Goal: Information Seeking & Learning: Learn about a topic

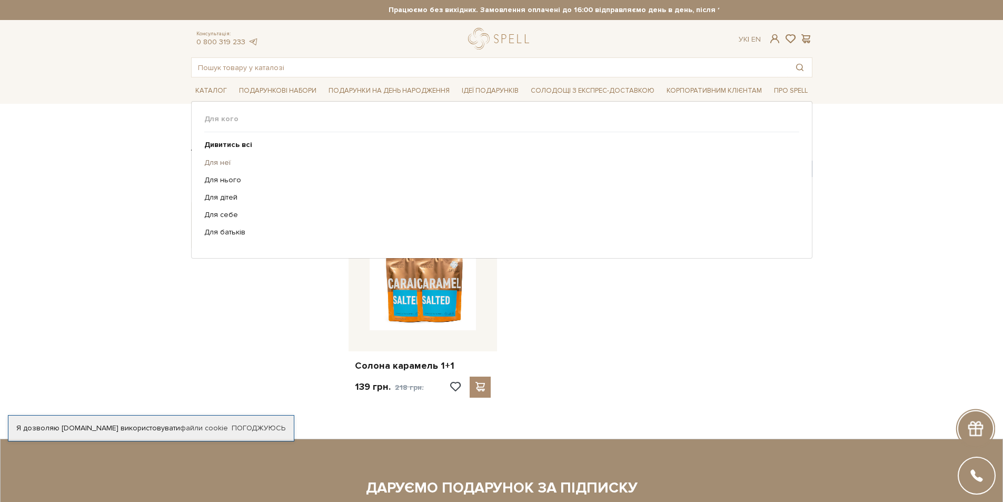
click at [220, 165] on link "Для неї" at bounding box center [497, 162] width 587 height 9
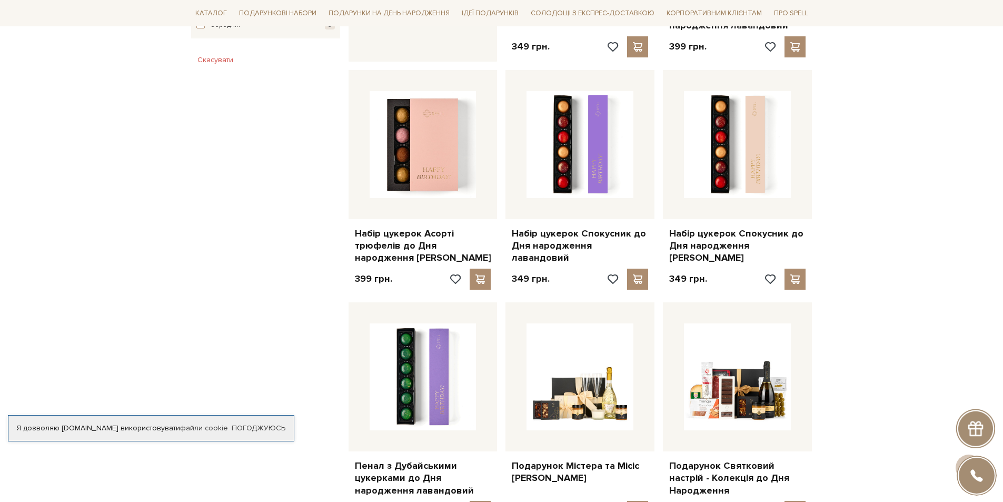
scroll to position [737, 0]
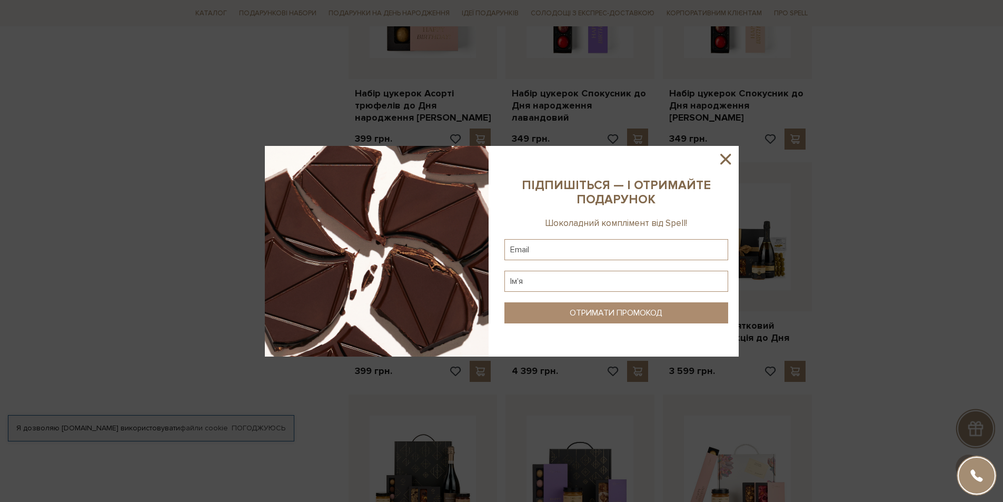
click at [730, 158] on icon at bounding box center [726, 159] width 18 height 18
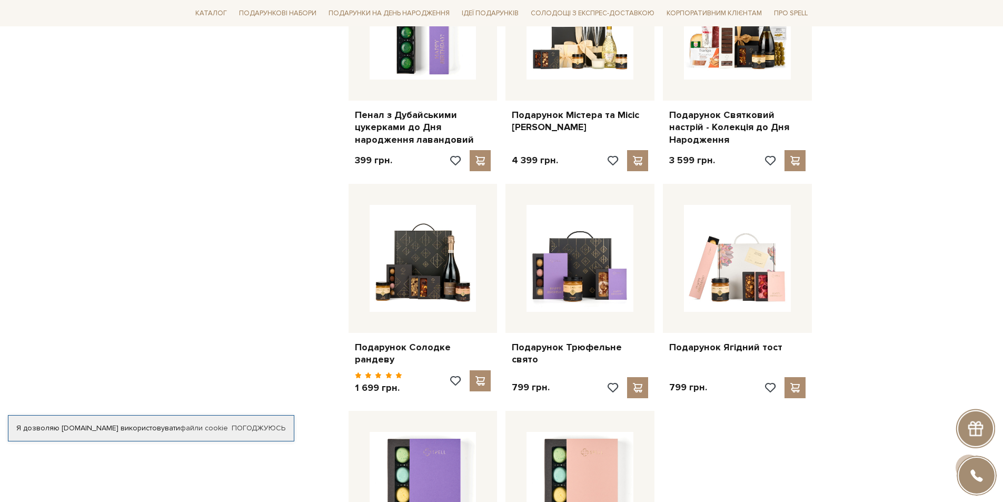
scroll to position [1158, 0]
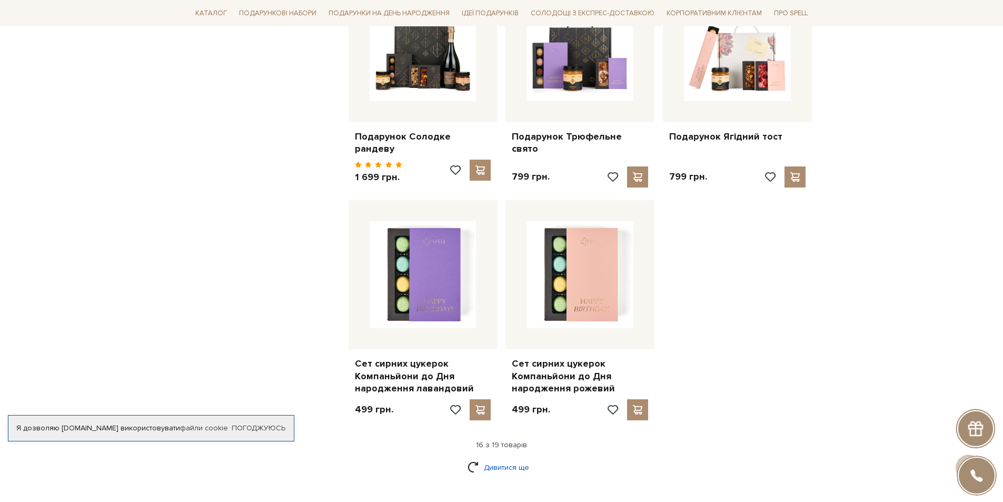
click at [509, 458] on link "Дивитися ще" at bounding box center [502, 467] width 68 height 18
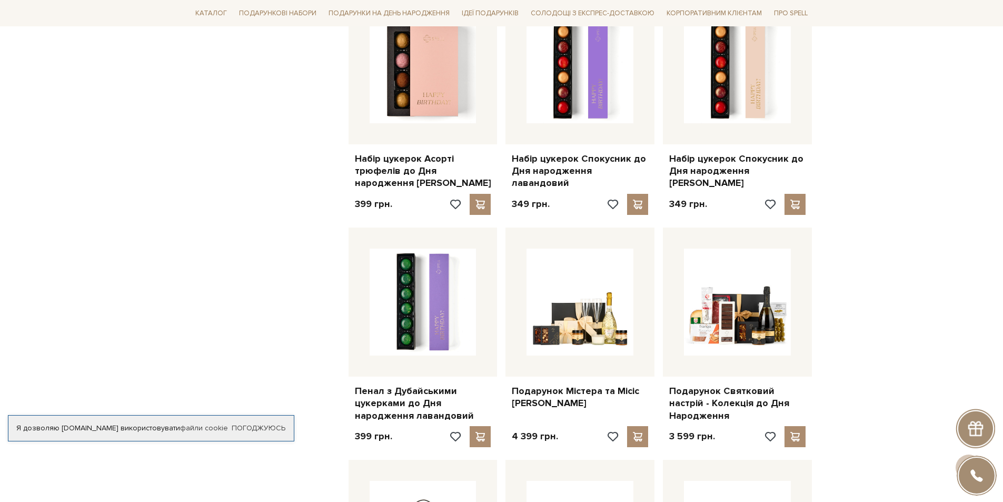
scroll to position [579, 0]
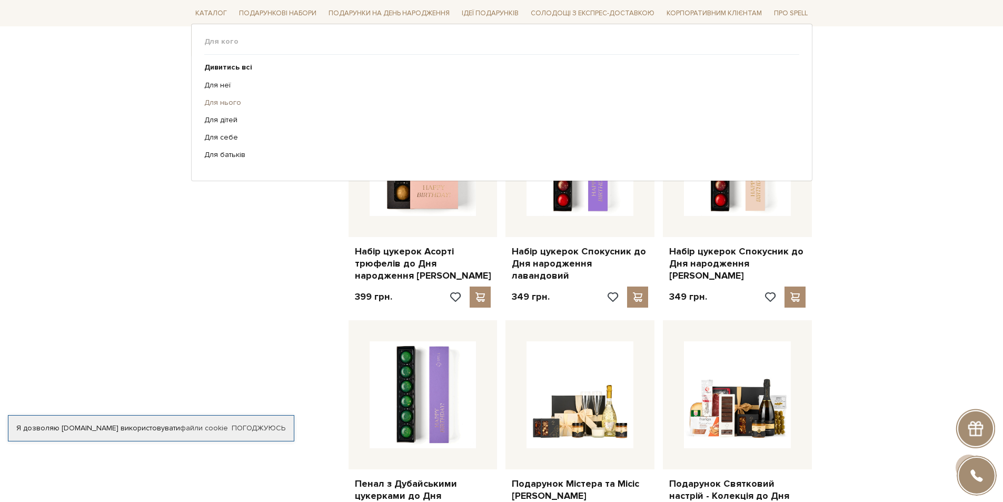
click at [217, 104] on link "Для нього" at bounding box center [497, 102] width 587 height 9
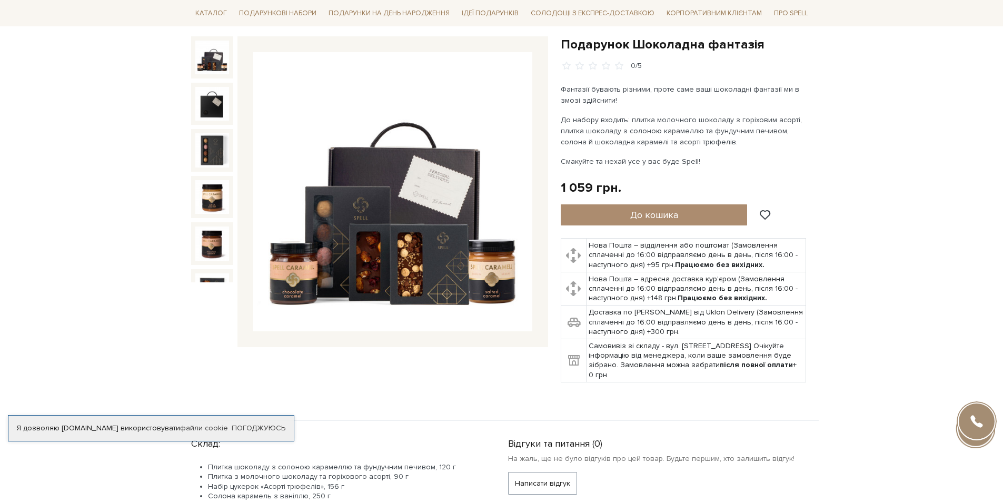
scroll to position [105, 0]
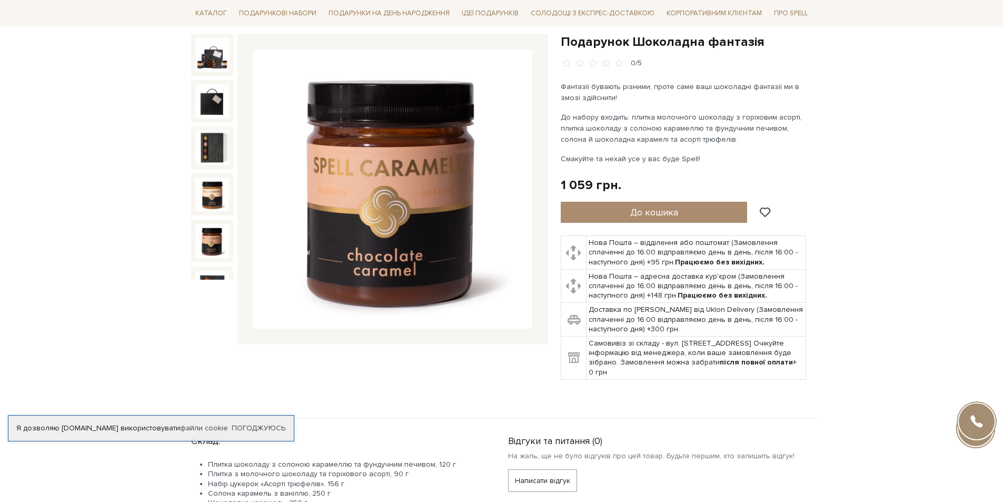
click at [220, 233] on img at bounding box center [212, 241] width 34 height 34
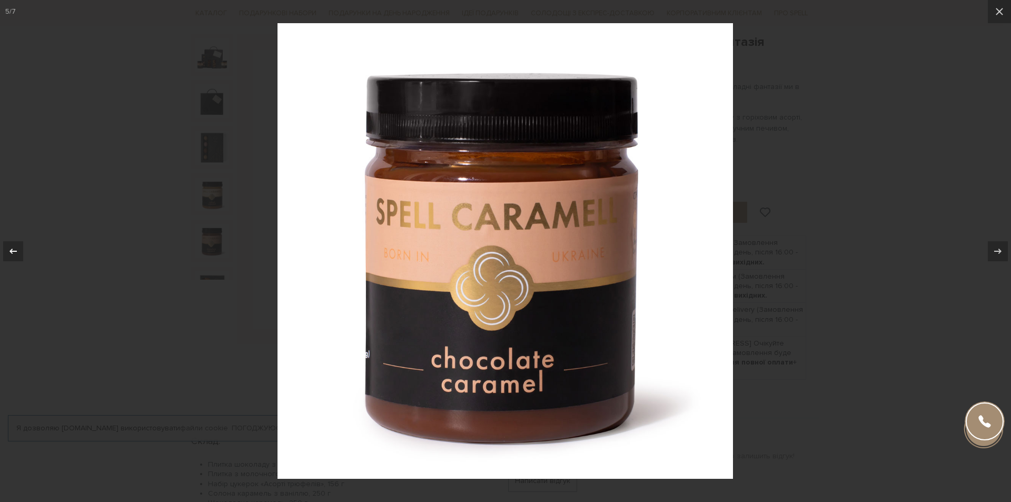
click at [13, 249] on icon at bounding box center [13, 251] width 13 height 13
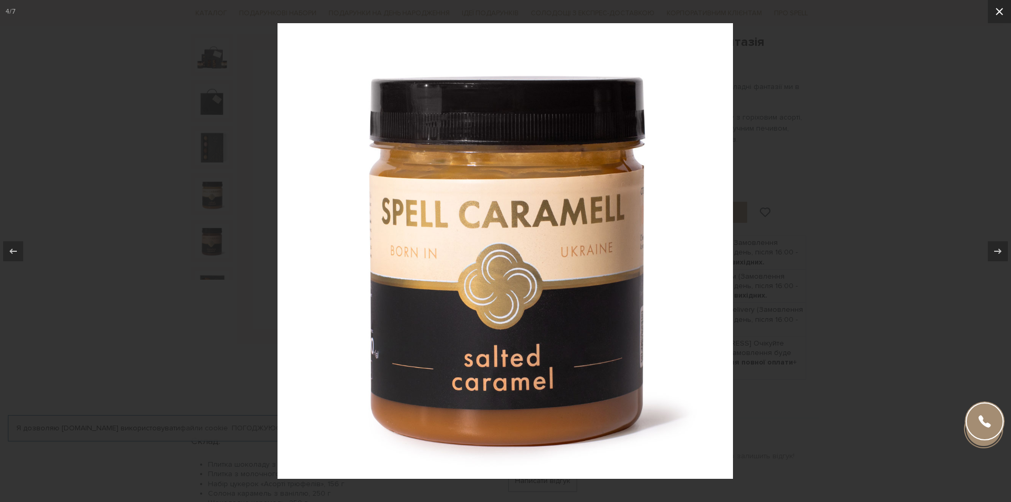
click at [995, 9] on icon at bounding box center [999, 11] width 13 height 13
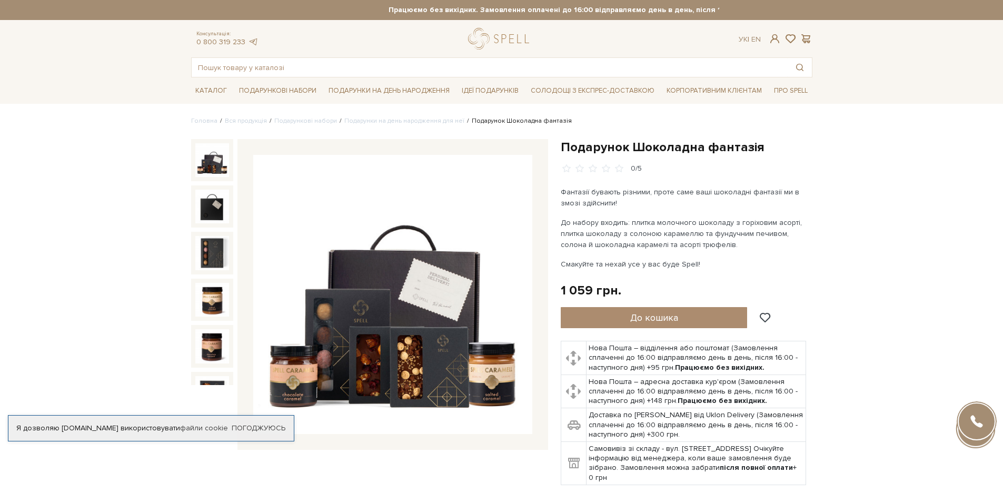
click at [215, 158] on img at bounding box center [212, 160] width 34 height 34
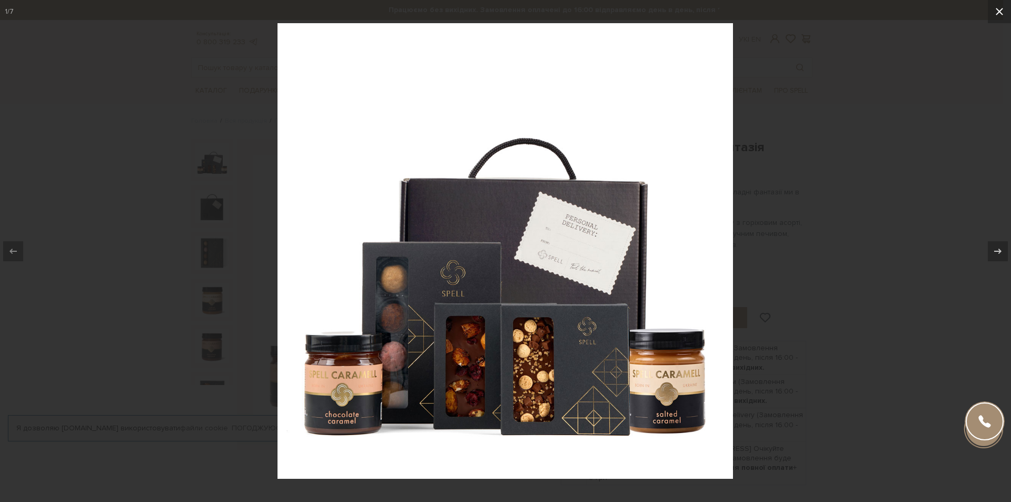
click at [995, 12] on icon at bounding box center [999, 11] width 13 height 13
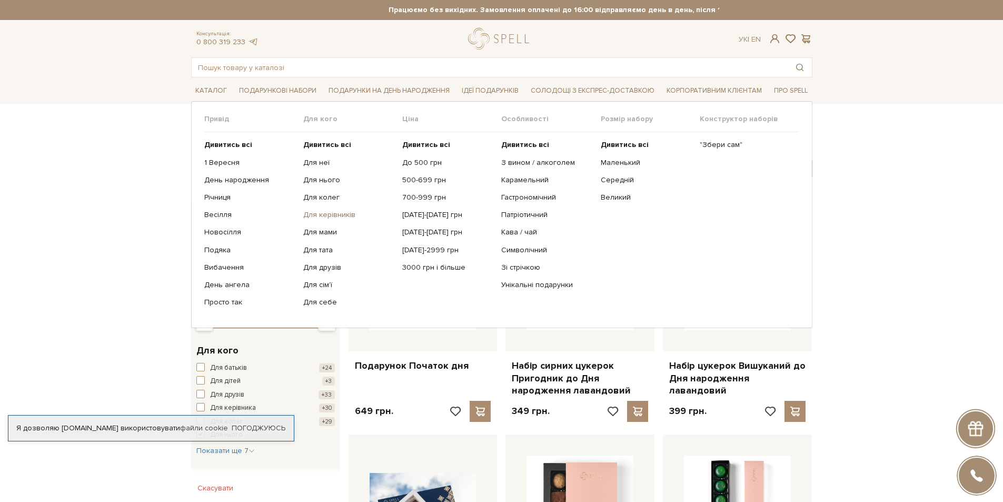
click at [345, 217] on link "Для керівників" at bounding box center [348, 214] width 91 height 9
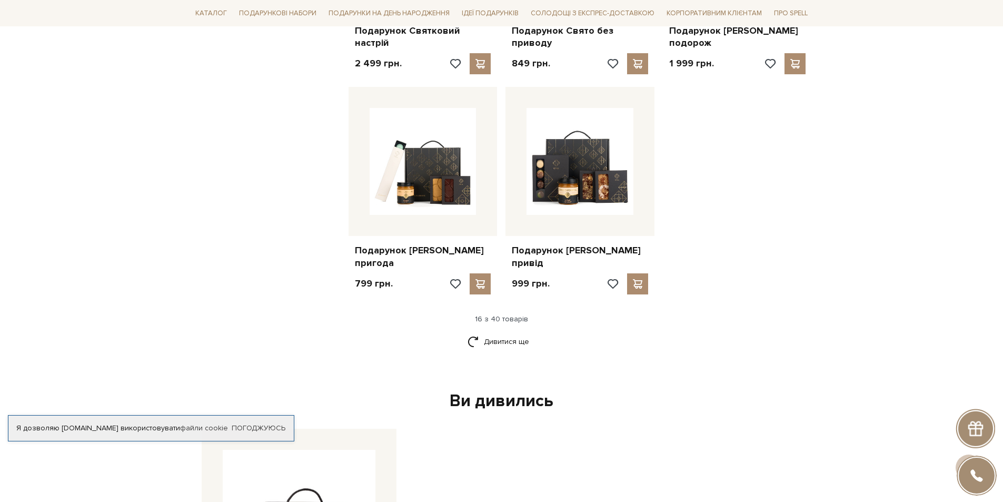
scroll to position [1211, 0]
click at [504, 334] on link "Дивитися ще" at bounding box center [502, 340] width 68 height 18
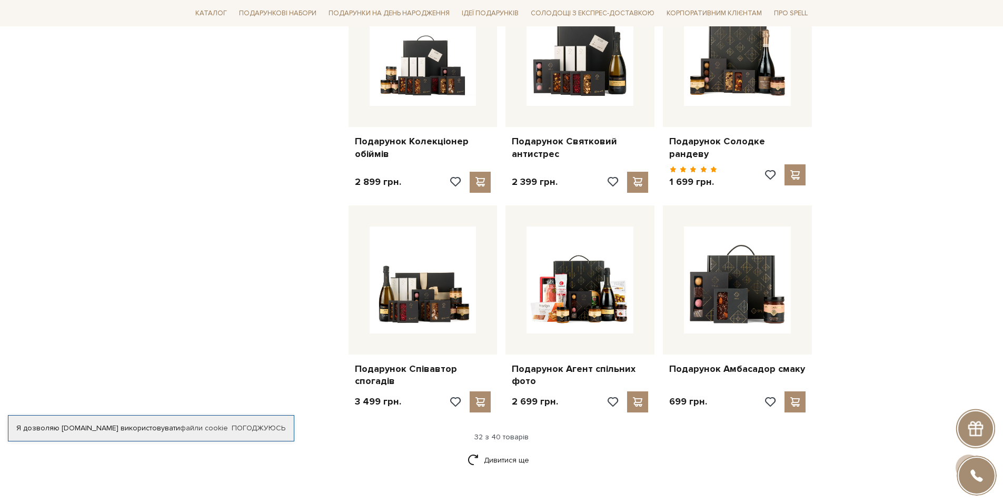
scroll to position [2211, 0]
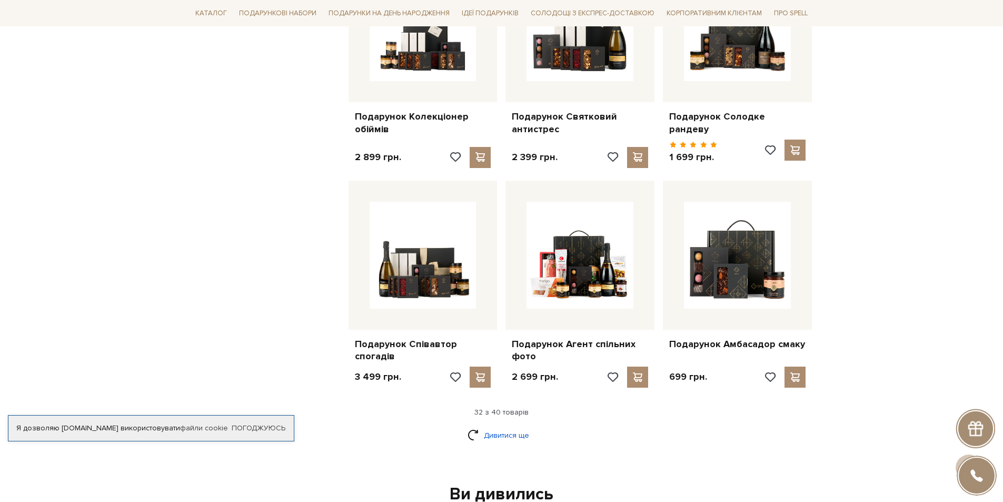
click at [484, 426] on link "Дивитися ще" at bounding box center [502, 435] width 68 height 18
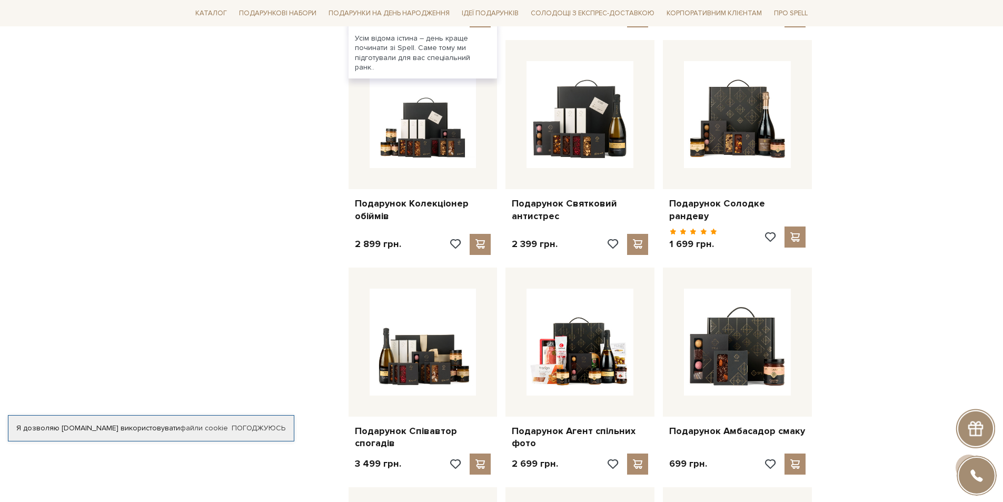
scroll to position [2106, 0]
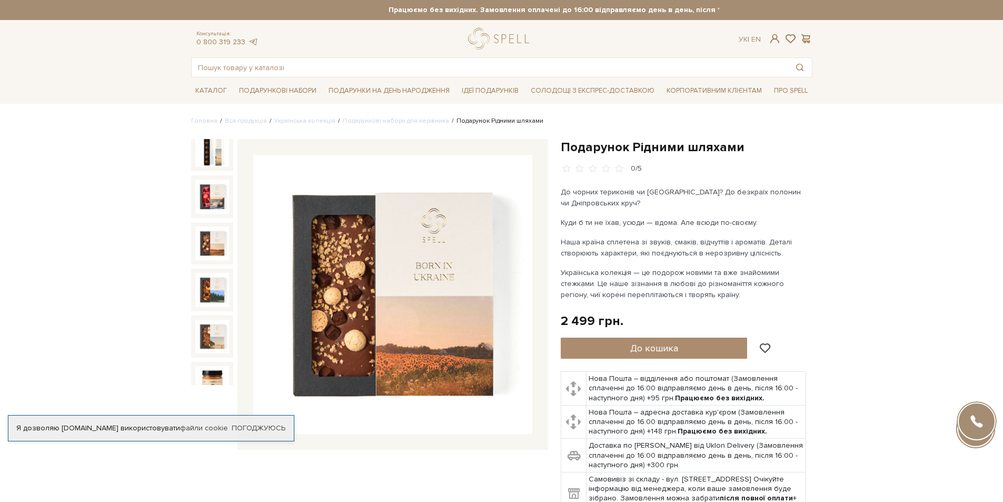
scroll to position [246, 0]
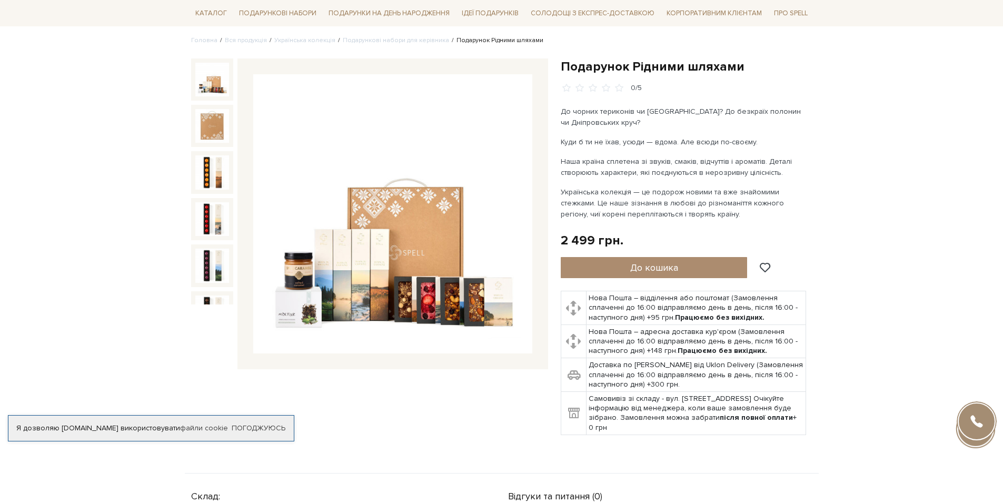
scroll to position [105, 0]
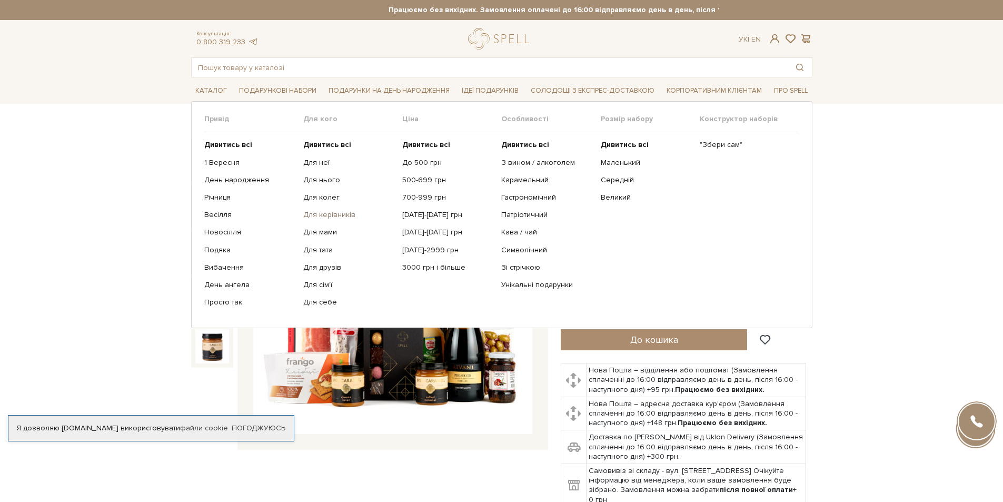
click at [335, 216] on link "Для керівників" at bounding box center [348, 214] width 91 height 9
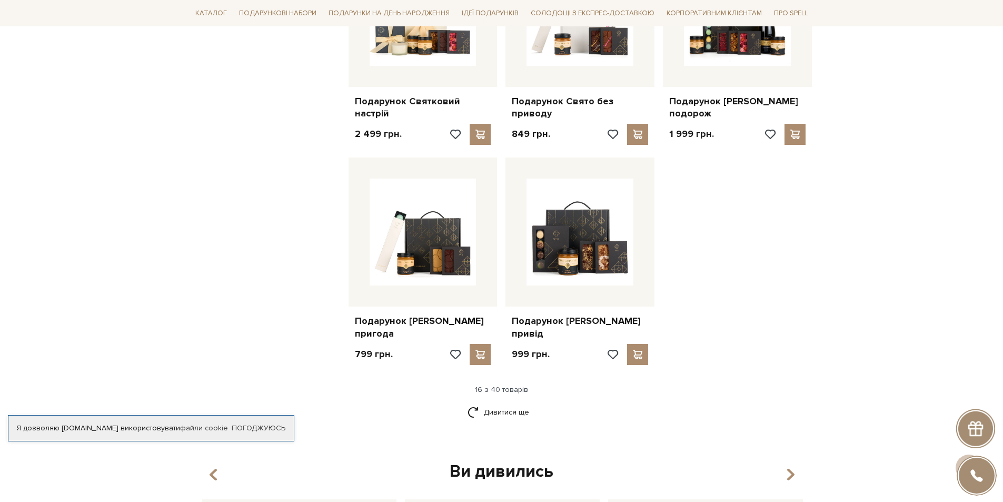
scroll to position [1158, 0]
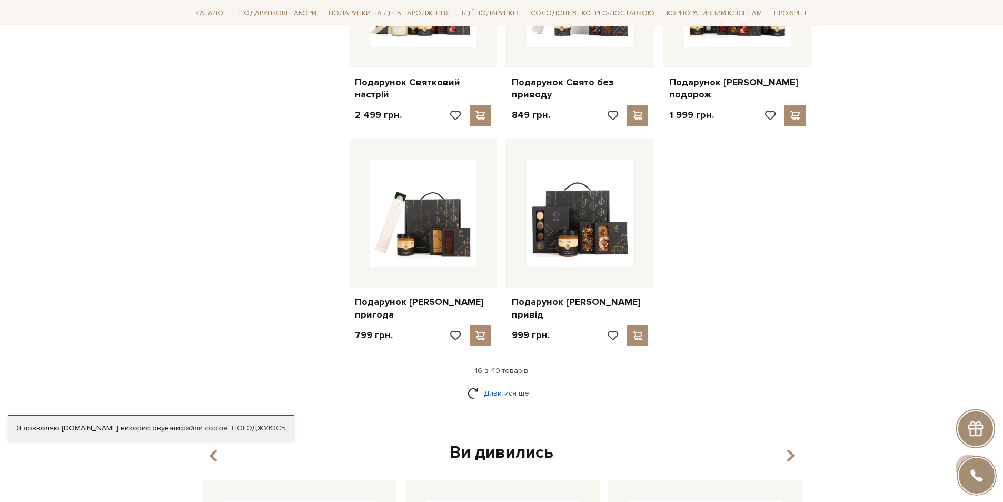
click at [490, 384] on link "Дивитися ще" at bounding box center [502, 393] width 68 height 18
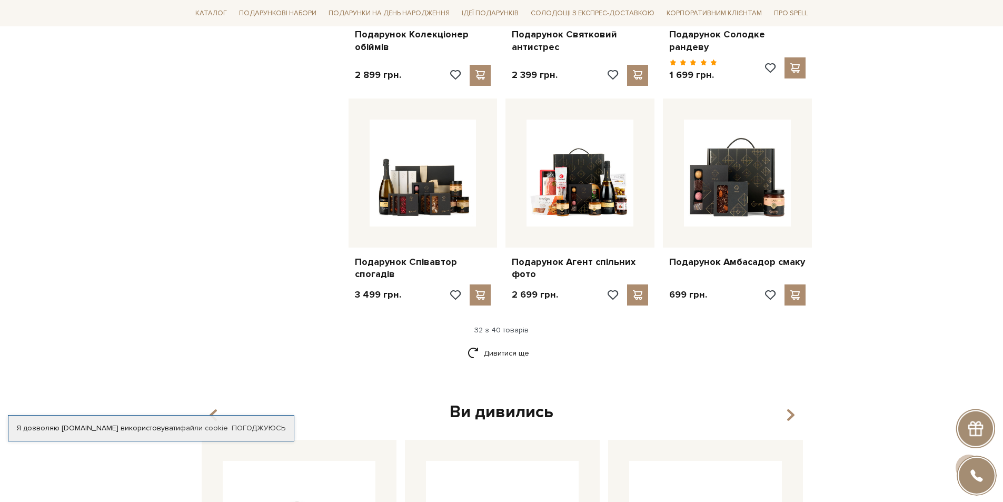
scroll to position [2317, 0]
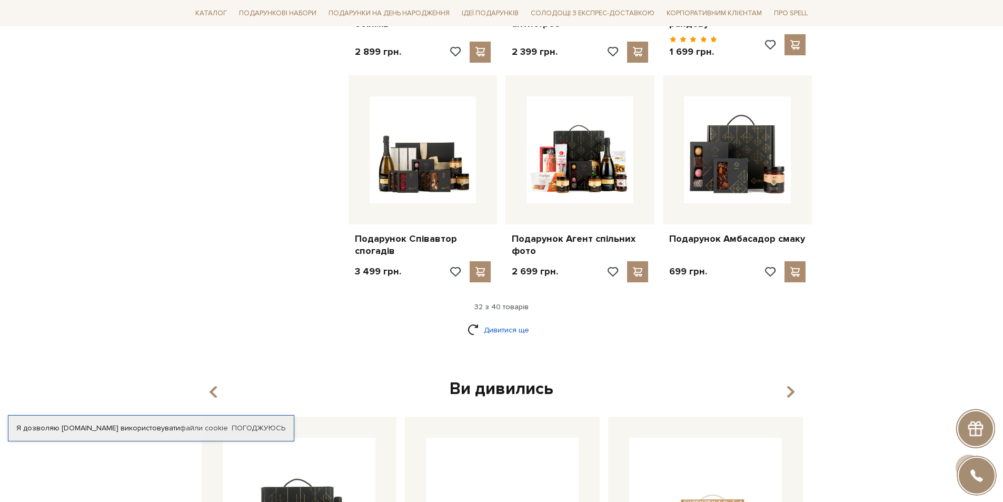
click at [487, 321] on link "Дивитися ще" at bounding box center [502, 330] width 68 height 18
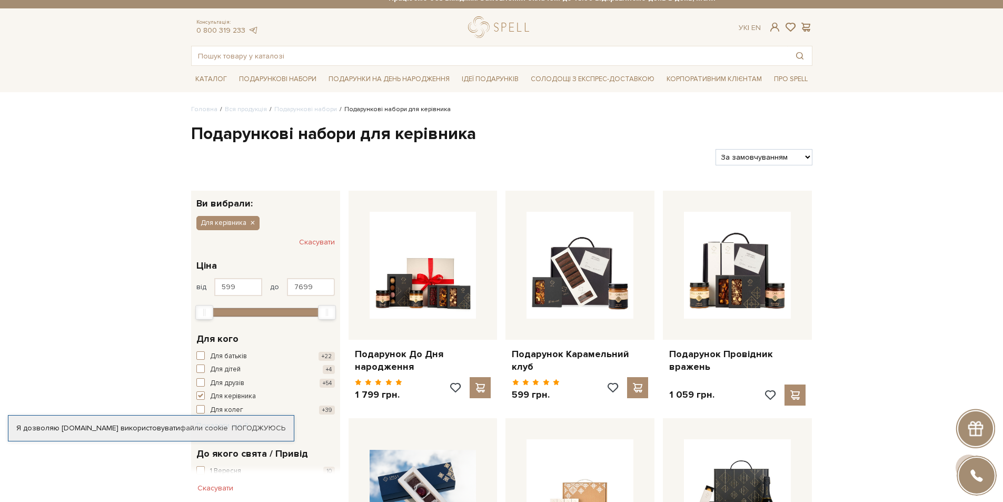
scroll to position [0, 0]
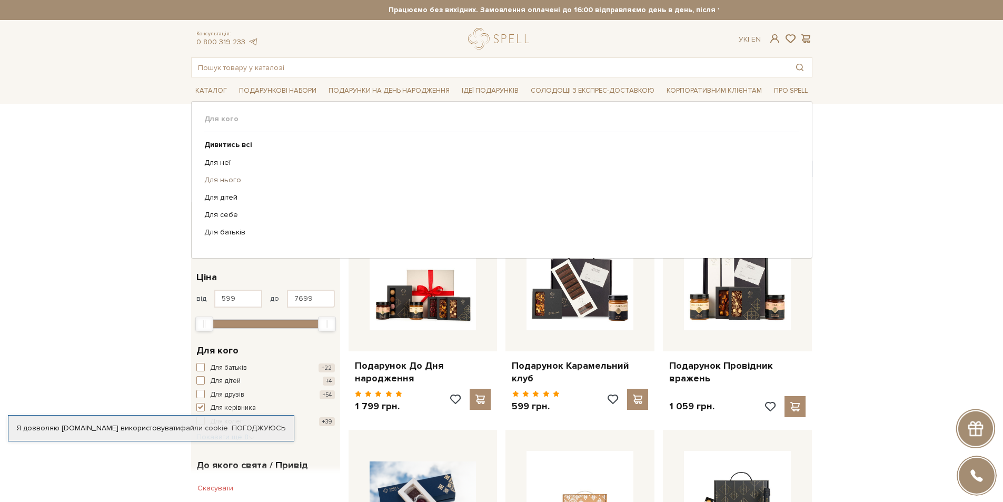
click at [231, 178] on link "Для нього" at bounding box center [497, 179] width 587 height 9
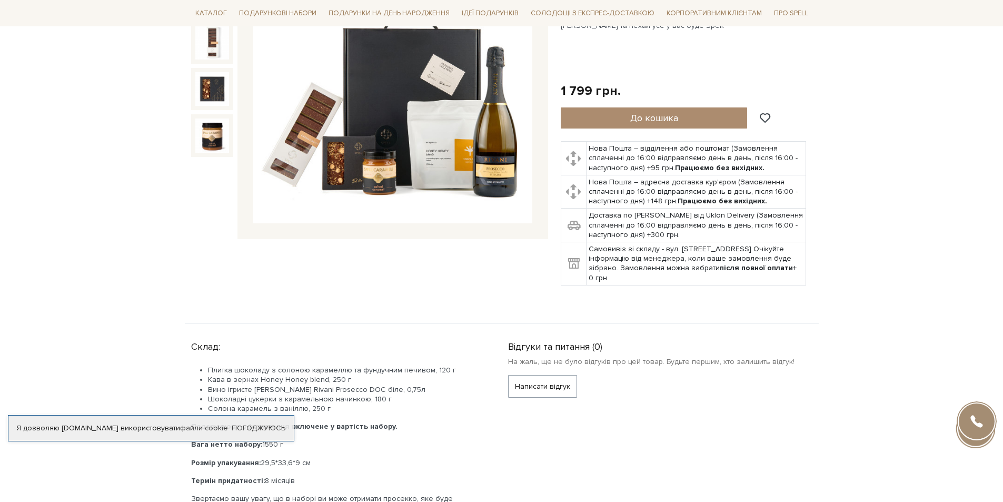
scroll to position [263, 0]
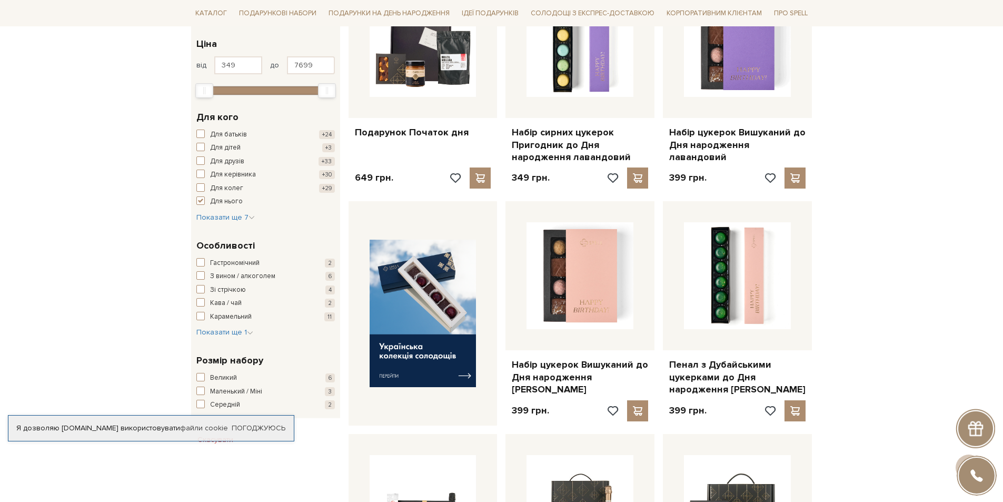
scroll to position [211, 0]
